Goal: Information Seeking & Learning: Learn about a topic

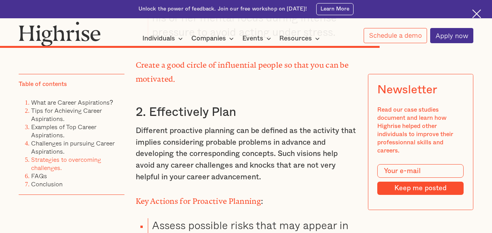
scroll to position [4935, 0]
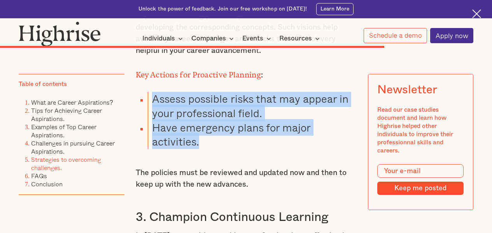
drag, startPoint x: 205, startPoint y: 169, endPoint x: 153, endPoint y: 126, distance: 67.1
click at [153, 126] on ul "Assess possible risks that may appear in your professional field. Have emergenc…" at bounding box center [241, 120] width 230 height 57
copy ul "Assess possible risks that may appear in your professional field. Have emergenc…"
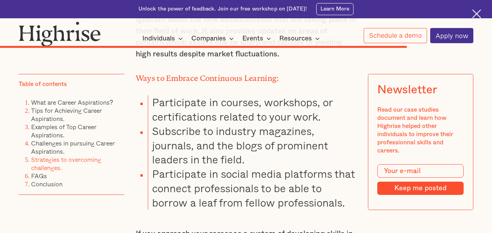
scroll to position [5207, 0]
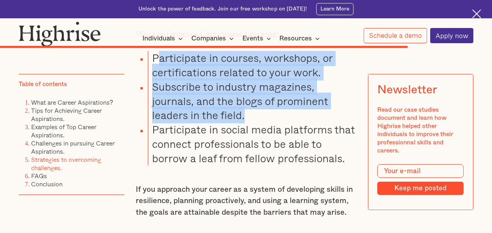
drag, startPoint x: 154, startPoint y: 82, endPoint x: 315, endPoint y: 143, distance: 172.1
click at [315, 143] on ul "Participate in courses, workshops, or certifications related to your work. Subs…" at bounding box center [241, 108] width 230 height 114
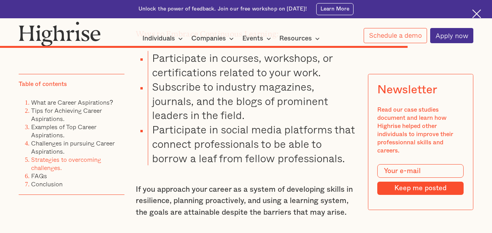
click at [304, 165] on li "Participate in social media platforms that connect professionals to be able to …" at bounding box center [252, 143] width 208 height 43
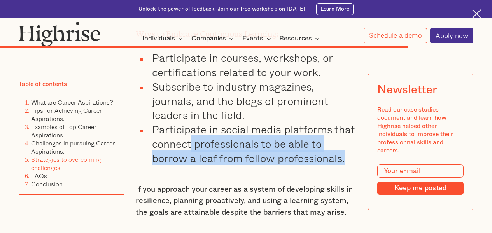
drag, startPoint x: 346, startPoint y: 187, endPoint x: 191, endPoint y: 164, distance: 156.5
click at [191, 164] on li "Participate in social media platforms that connect professionals to be able to …" at bounding box center [252, 143] width 208 height 43
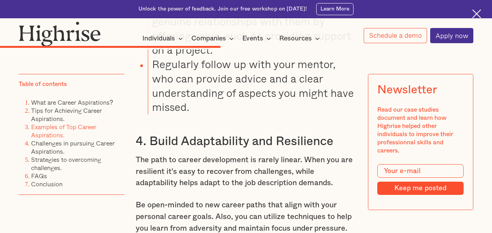
scroll to position [2875, 0]
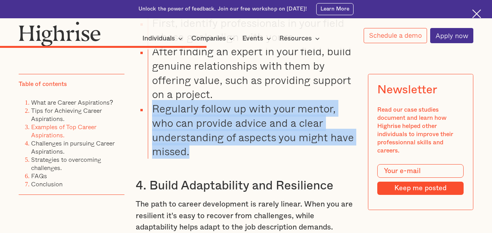
drag, startPoint x: 152, startPoint y: 121, endPoint x: 199, endPoint y: 165, distance: 65.2
click at [199, 159] on li "Regularly follow up with your mentor, who can provide advice and a clear unders…" at bounding box center [252, 129] width 208 height 57
copy li "Regularly follow up with your mentor, who can provide advice and a clear unders…"
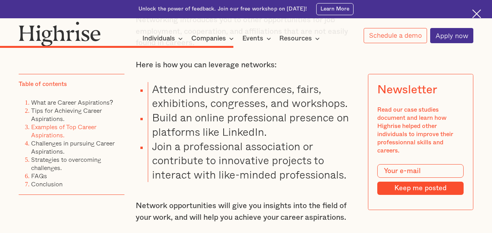
scroll to position [3186, 0]
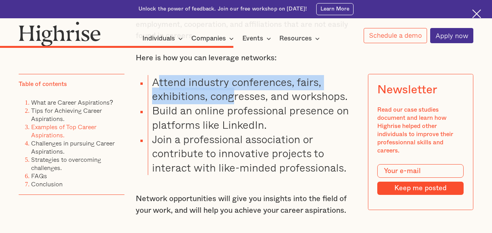
drag, startPoint x: 156, startPoint y: 98, endPoint x: 233, endPoint y: 111, distance: 78.0
click at [233, 104] on li "Attend industry conferences, fairs, exhibitions, congresses, and workshops." at bounding box center [252, 89] width 208 height 29
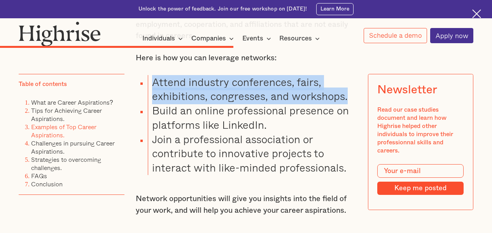
drag, startPoint x: 152, startPoint y: 99, endPoint x: 351, endPoint y: 110, distance: 199.8
click at [351, 104] on li "Attend industry conferences, fairs, exhibitions, congresses, and workshops." at bounding box center [252, 89] width 208 height 29
copy li "Attend industry conferences, fairs, exhibitions, congresses, and workshops."
